Goal: Information Seeking & Learning: Learn about a topic

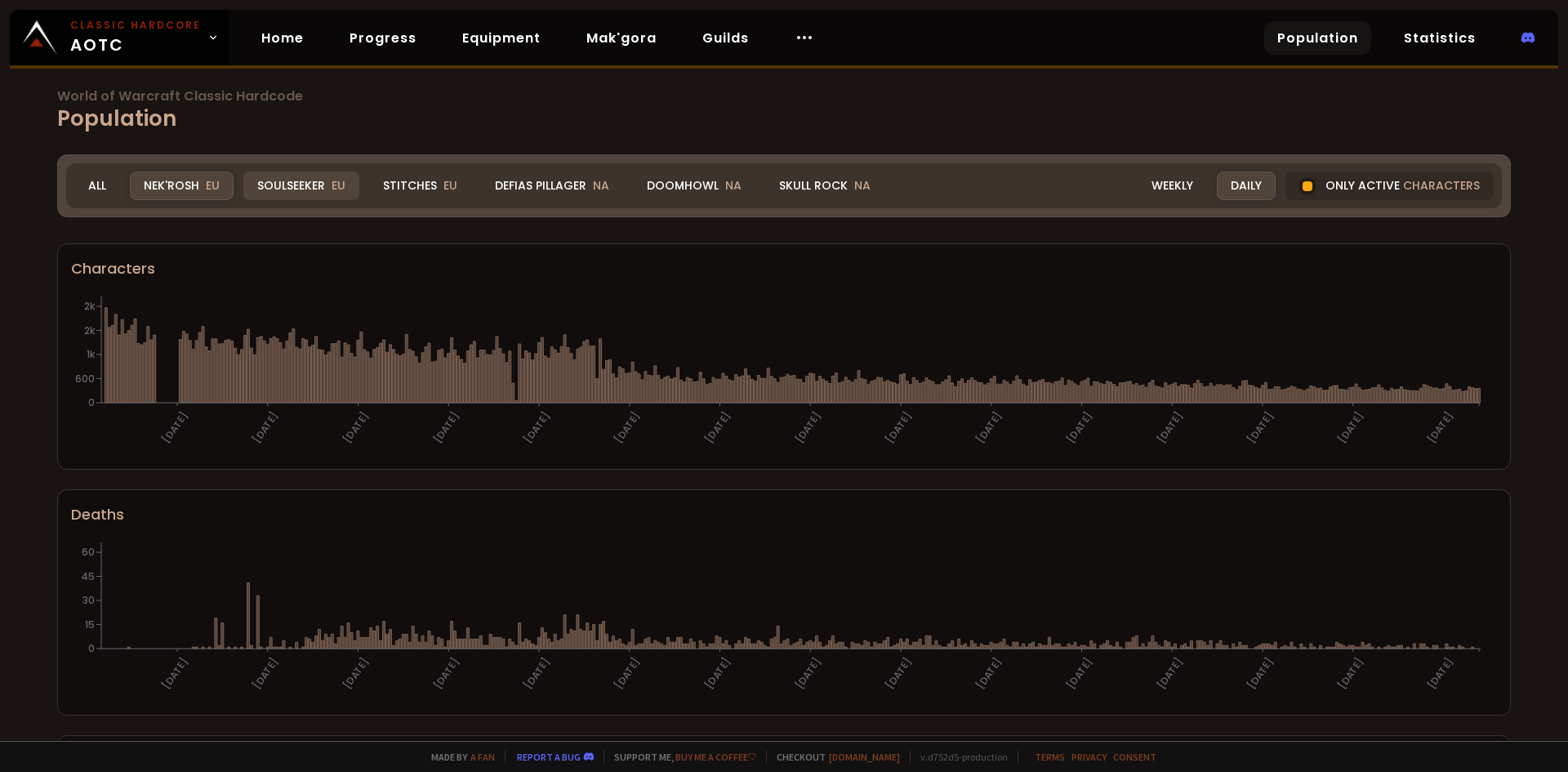
click at [298, 189] on div "Soulseeker EU" at bounding box center [302, 186] width 116 height 29
click at [304, 186] on div "Soulseeker EU" at bounding box center [302, 186] width 116 height 29
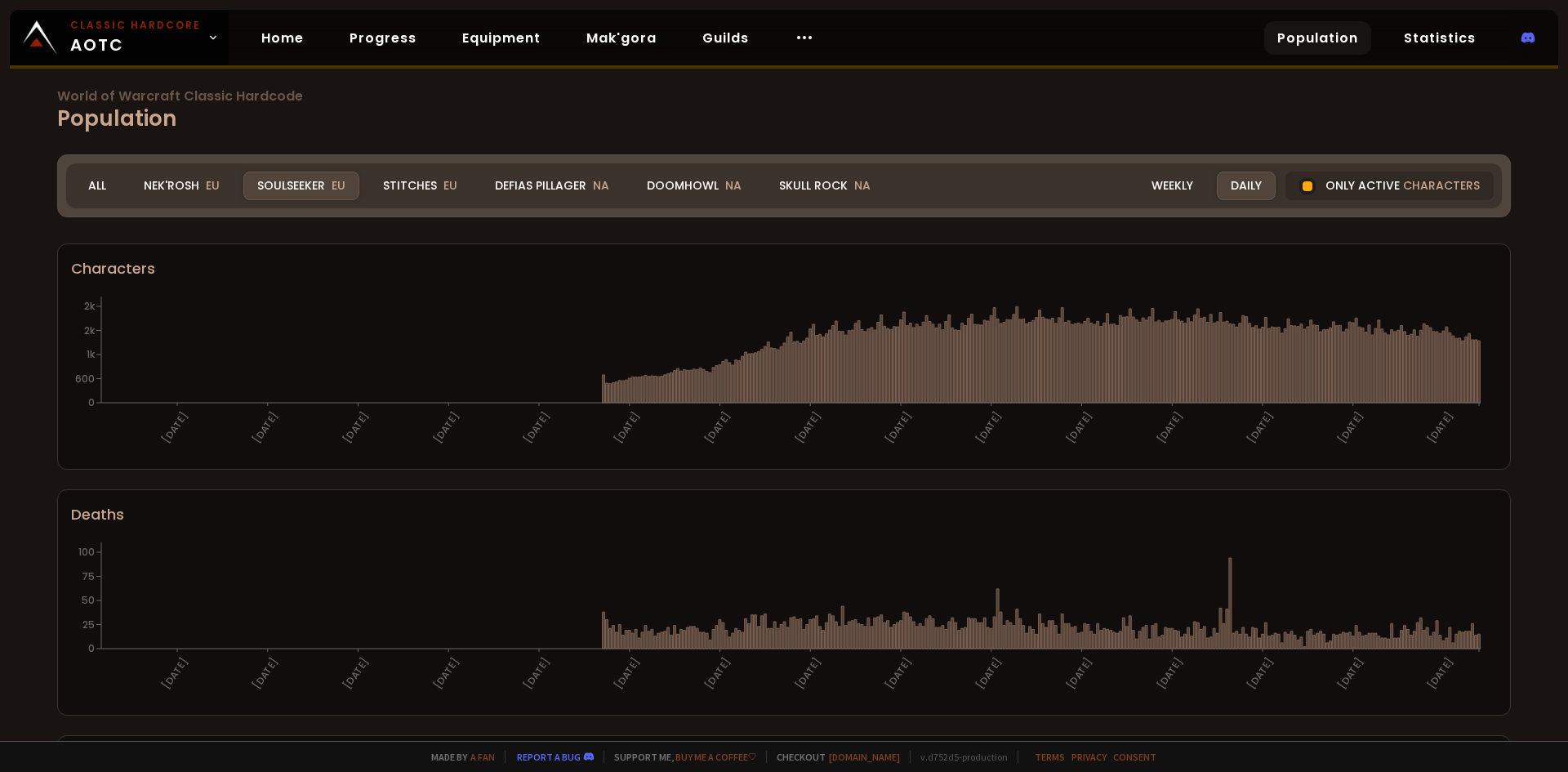
click at [327, 177] on div "Soulseeker EU" at bounding box center [302, 186] width 116 height 29
click at [384, 184] on div "Stitches EU" at bounding box center [421, 186] width 102 height 29
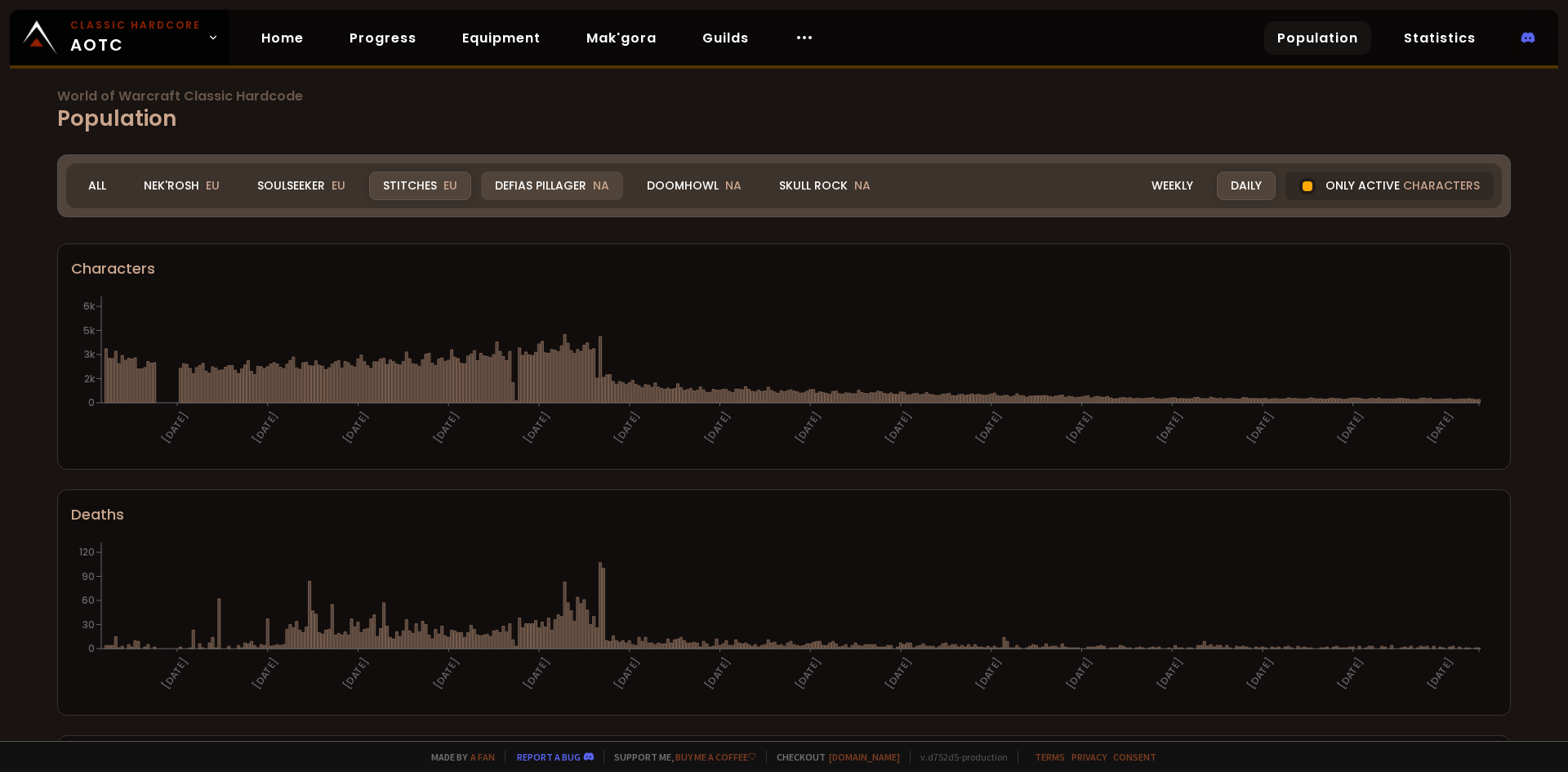
click at [503, 188] on div "Defias Pillager NA" at bounding box center [552, 186] width 142 height 29
click at [554, 180] on div "Defias Pillager NA" at bounding box center [552, 186] width 142 height 29
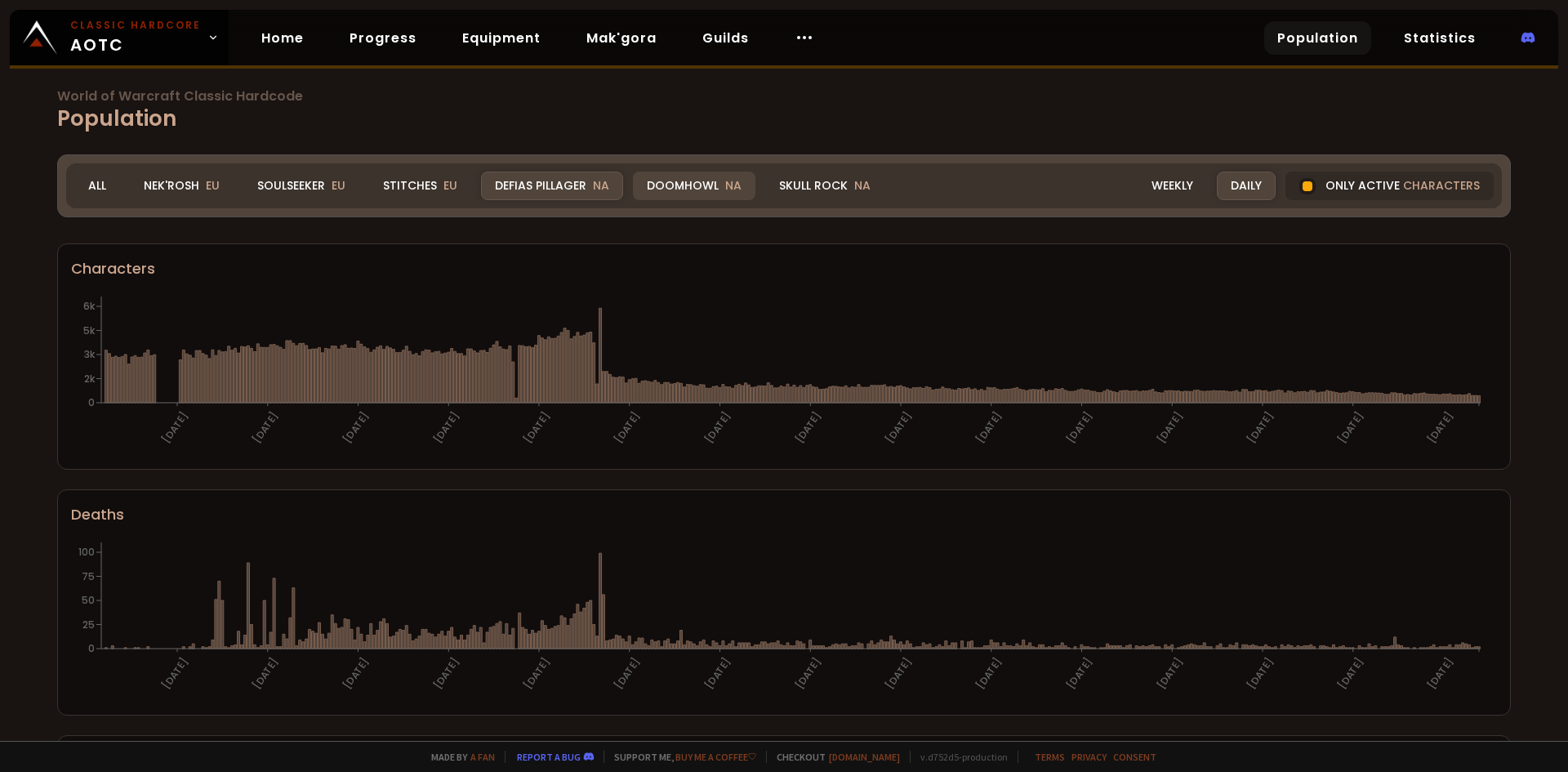
click at [676, 192] on div "Doomhowl NA" at bounding box center [694, 186] width 122 height 29
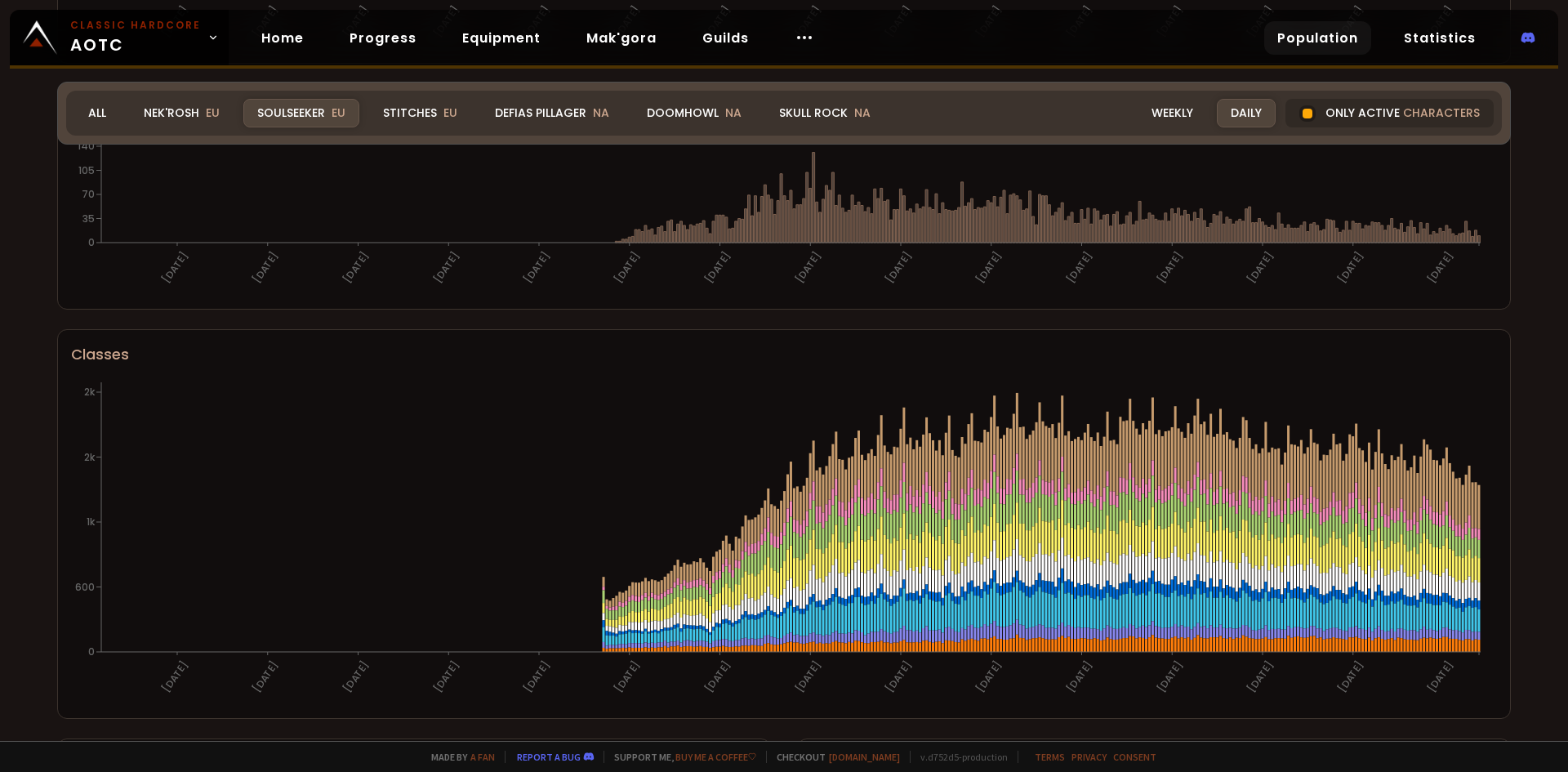
scroll to position [653, 0]
